Goal: Task Accomplishment & Management: Manage account settings

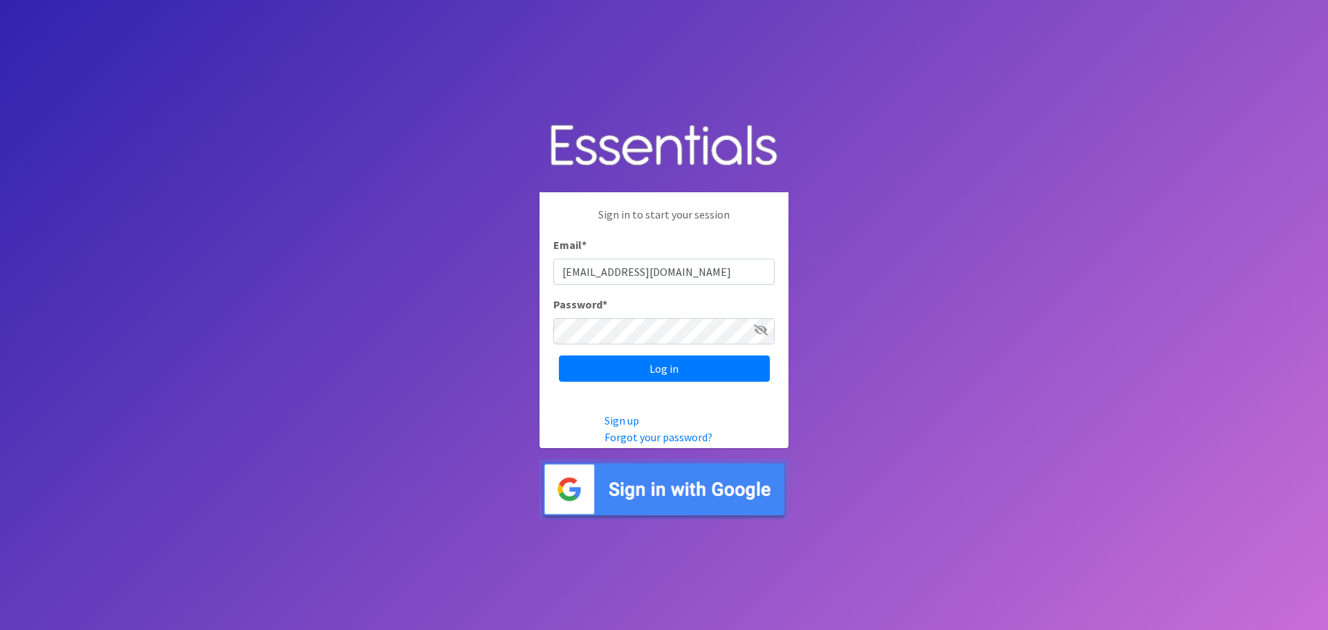
type input "[EMAIL_ADDRESS][DOMAIN_NAME]"
click at [559, 356] on input "Log in" at bounding box center [664, 369] width 211 height 26
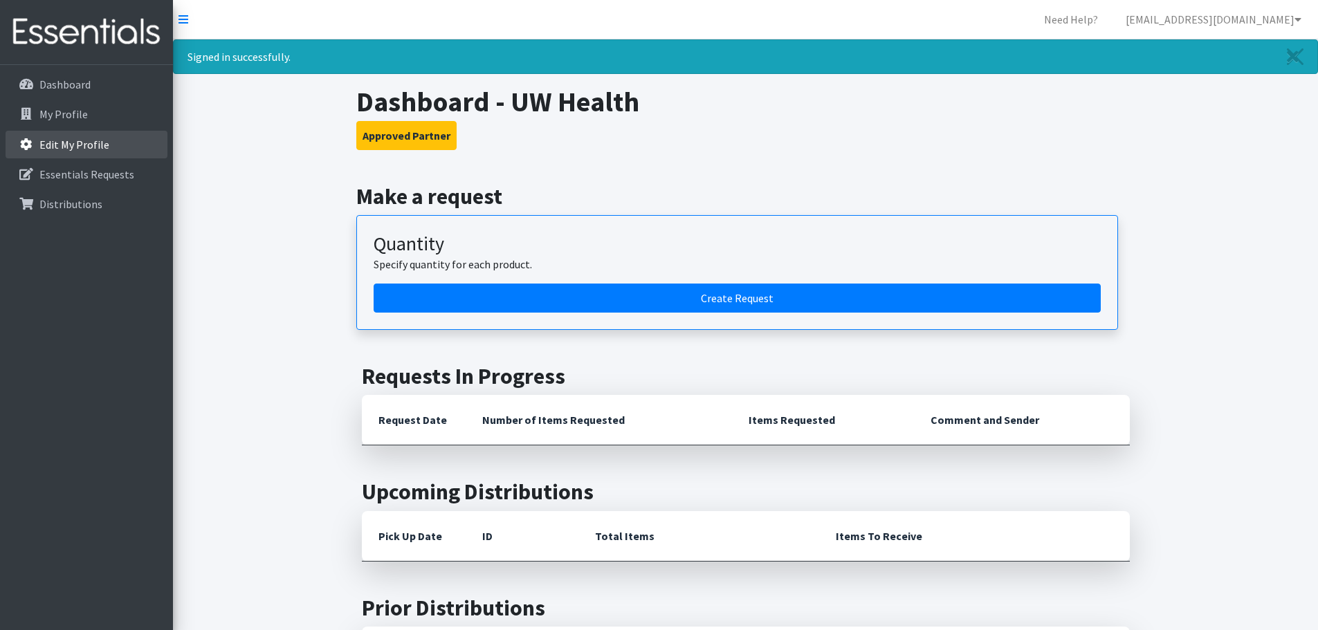
click at [72, 144] on p "Edit My Profile" at bounding box center [74, 145] width 70 height 14
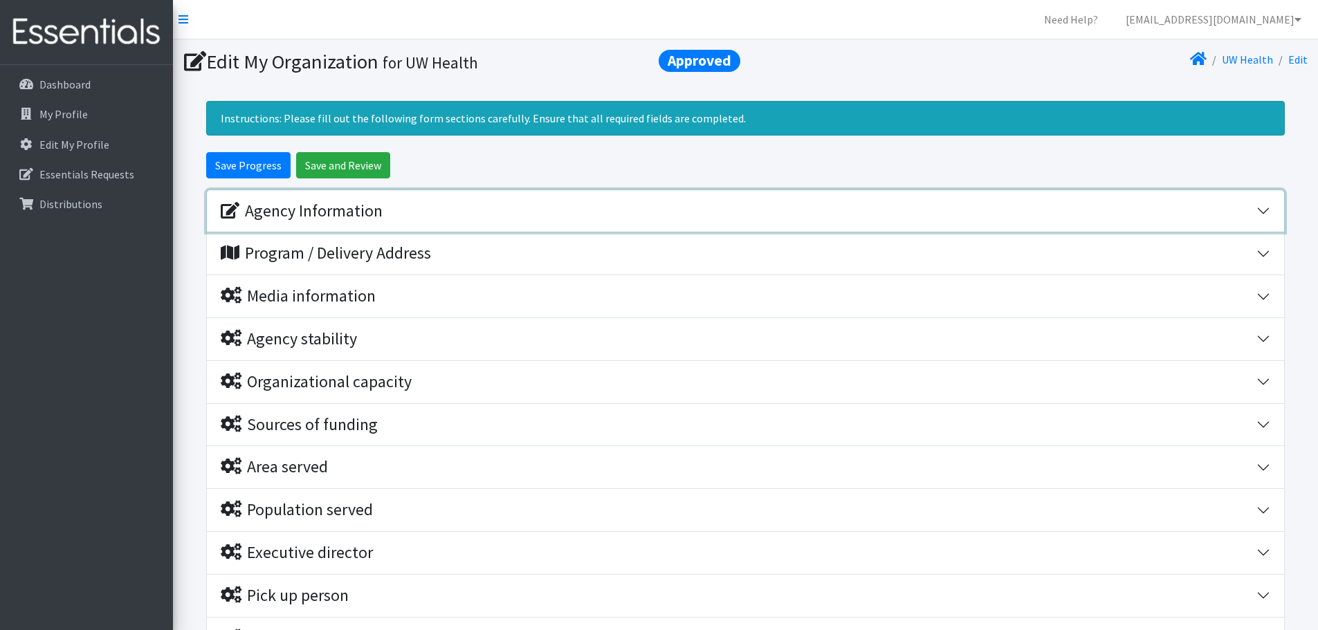
click at [1266, 208] on button "Agency Information" at bounding box center [745, 211] width 1077 height 42
